Goal: Check status: Check status

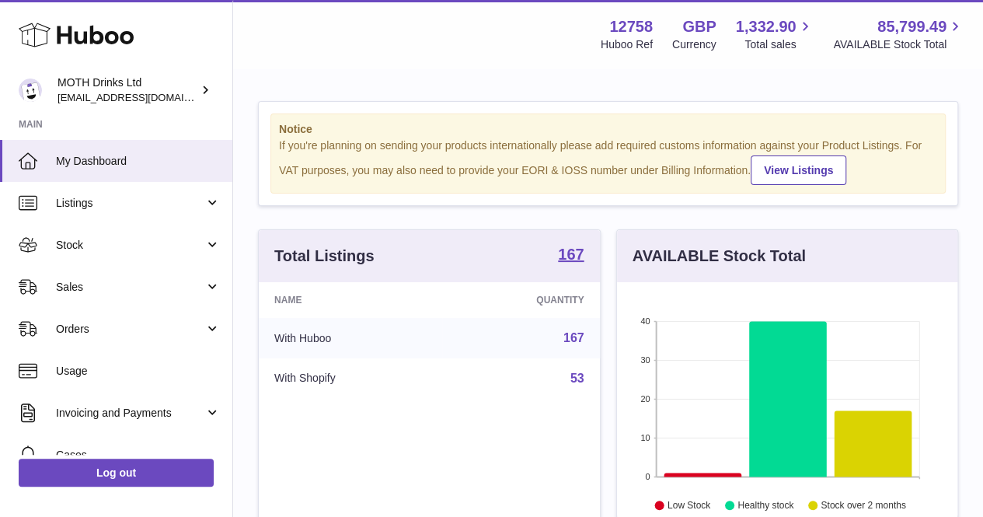
scroll to position [242, 340]
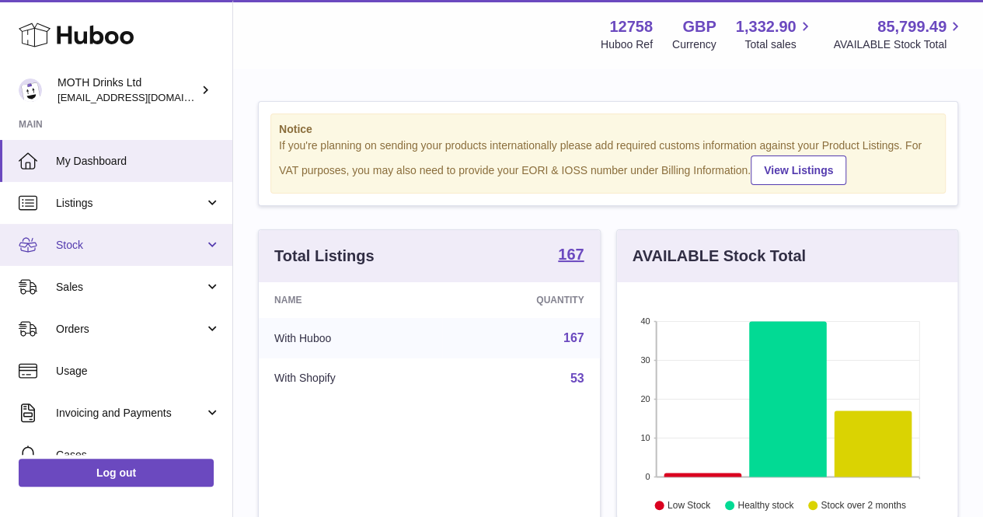
click at [155, 248] on span "Stock" at bounding box center [130, 245] width 148 height 15
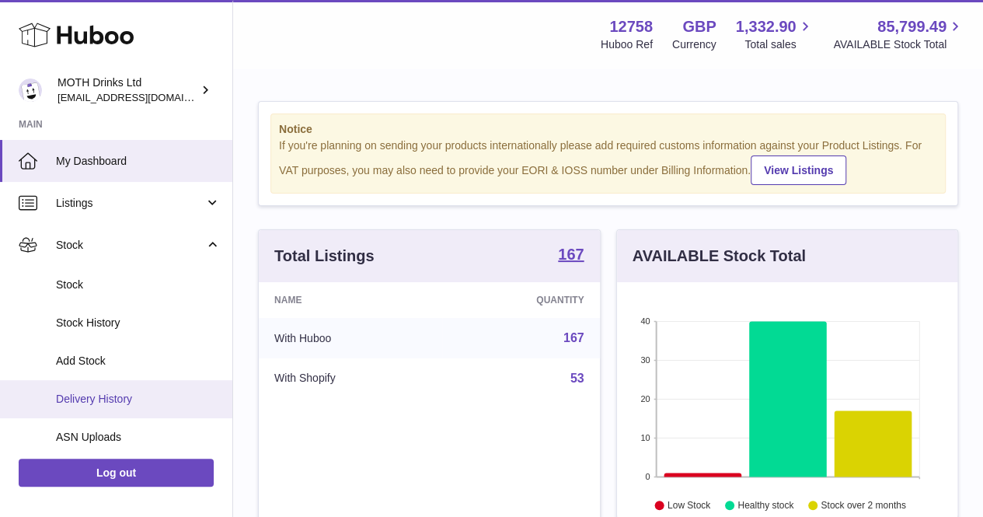
click at [138, 405] on span "Delivery History" at bounding box center [138, 398] width 165 height 15
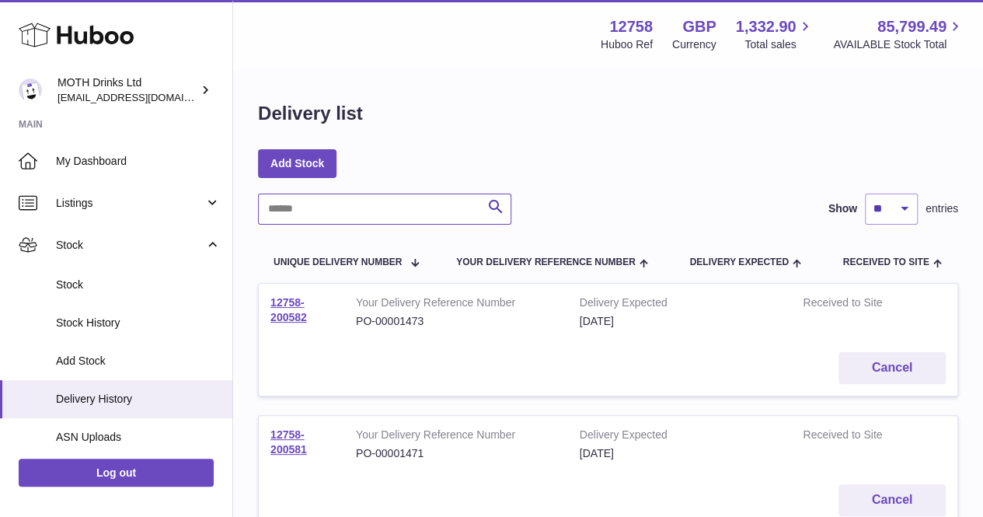
click at [385, 212] on input "text" at bounding box center [384, 208] width 253 height 31
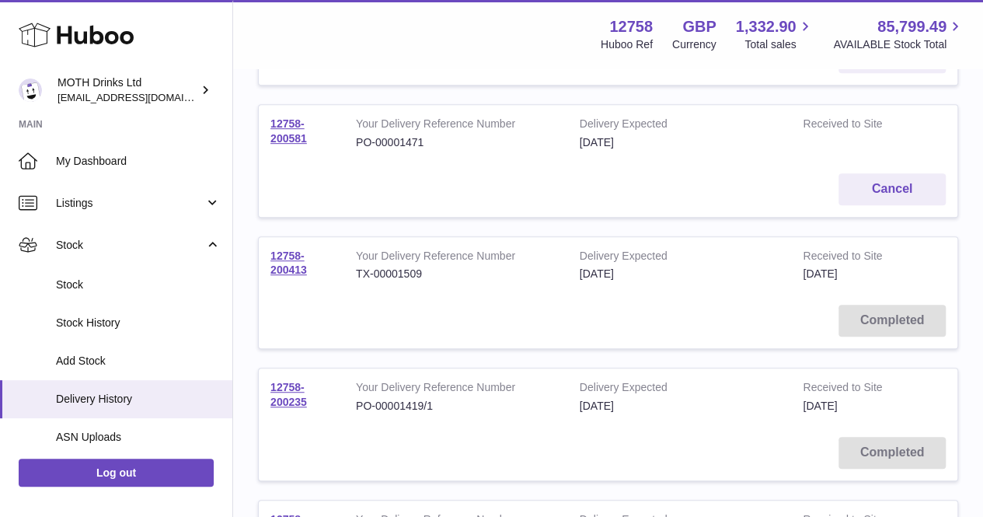
scroll to position [311, 0]
click at [297, 257] on link "12758-200413" at bounding box center [288, 262] width 37 height 27
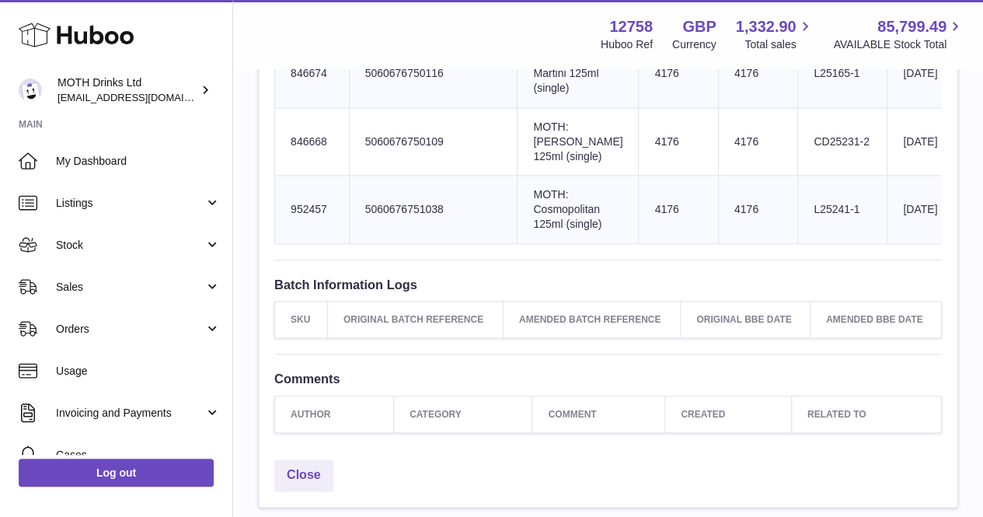
scroll to position [856, 0]
